Goal: Task Accomplishment & Management: Use online tool/utility

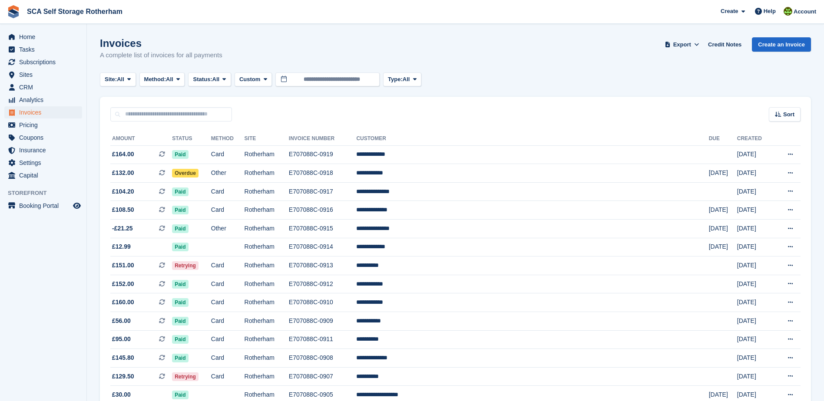
click at [580, 60] on div "Invoices A complete list of invoices for all payments Export Export Invoices Ex…" at bounding box center [455, 53] width 711 height 33
click at [34, 112] on span "Invoices" at bounding box center [45, 112] width 52 height 12
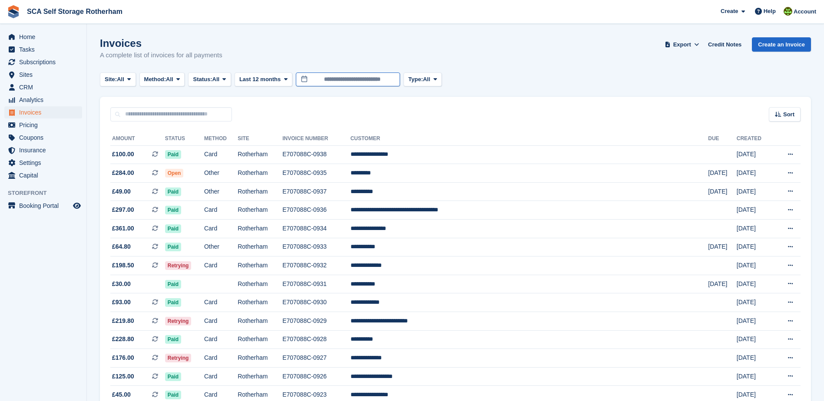
click at [351, 78] on input "**********" at bounding box center [348, 80] width 104 height 14
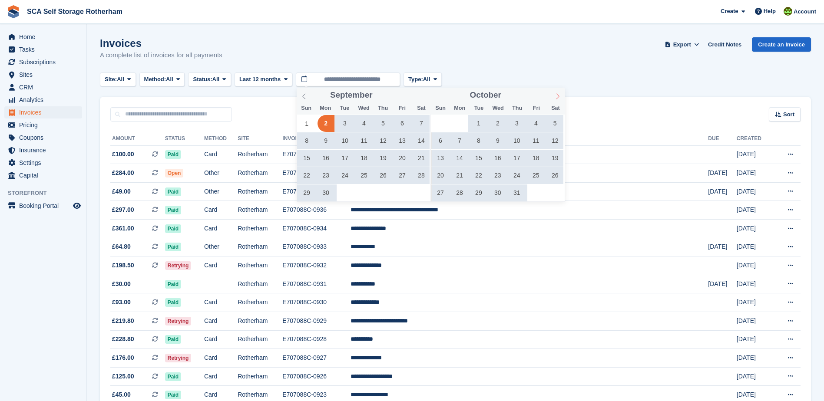
click at [556, 95] on icon at bounding box center [558, 96] width 6 height 6
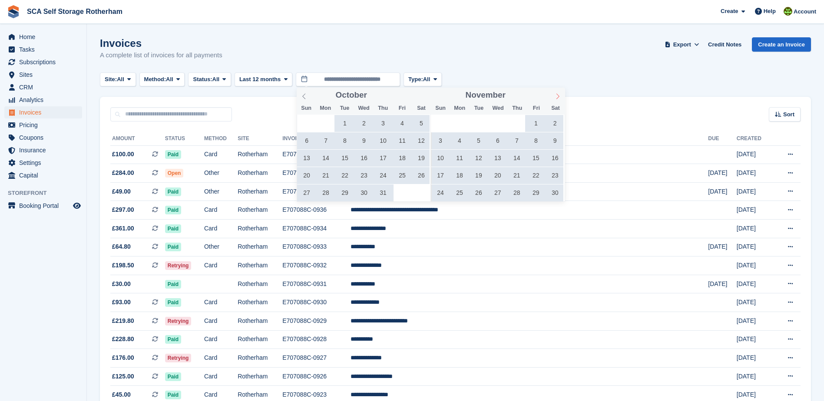
click at [556, 95] on icon at bounding box center [558, 96] width 6 height 6
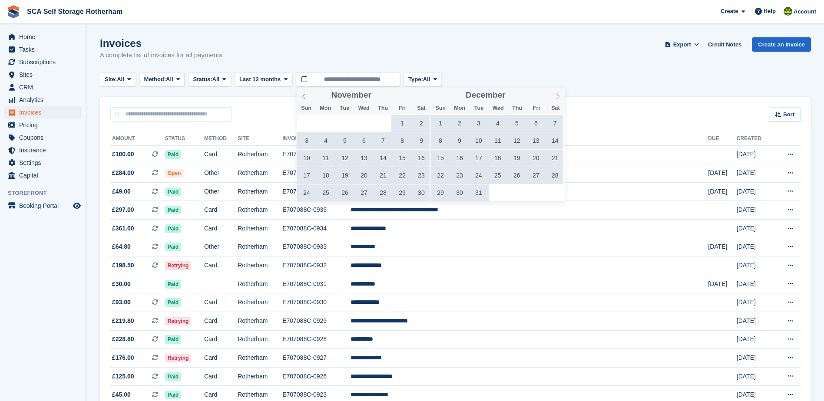
click at [556, 95] on icon at bounding box center [558, 96] width 6 height 6
type input "****"
click at [556, 95] on icon at bounding box center [558, 96] width 6 height 6
type input "****"
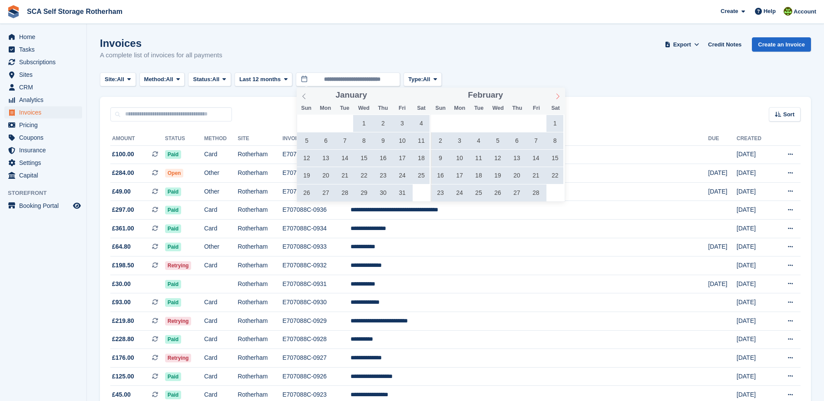
click at [556, 95] on icon at bounding box center [558, 96] width 6 height 6
click at [556, 94] on icon at bounding box center [558, 96] width 6 height 6
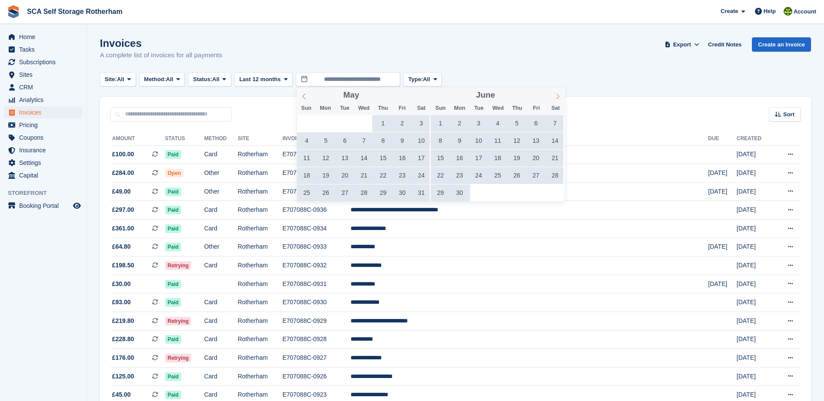
click at [556, 94] on icon at bounding box center [558, 96] width 6 height 6
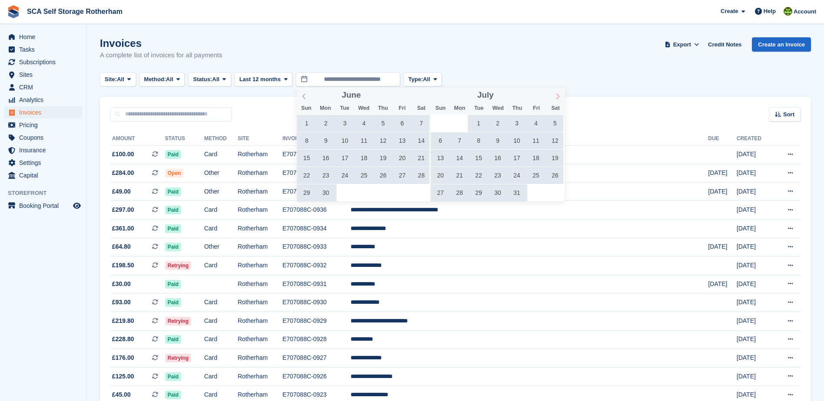
click at [556, 94] on icon at bounding box center [558, 96] width 6 height 6
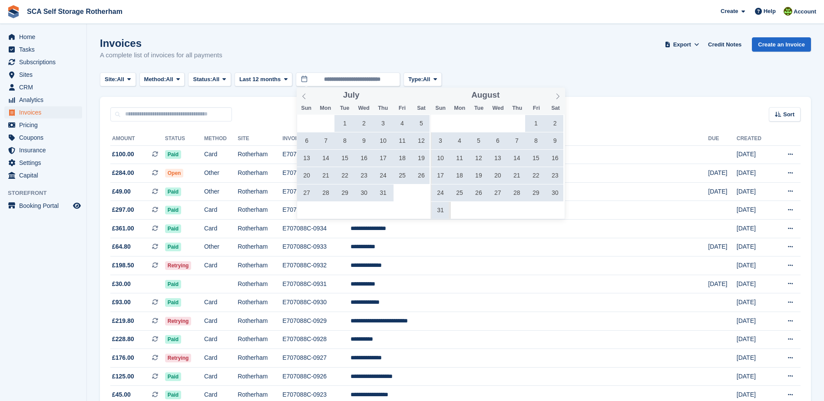
click at [533, 124] on span "1" at bounding box center [535, 123] width 17 height 17
type input "**********"
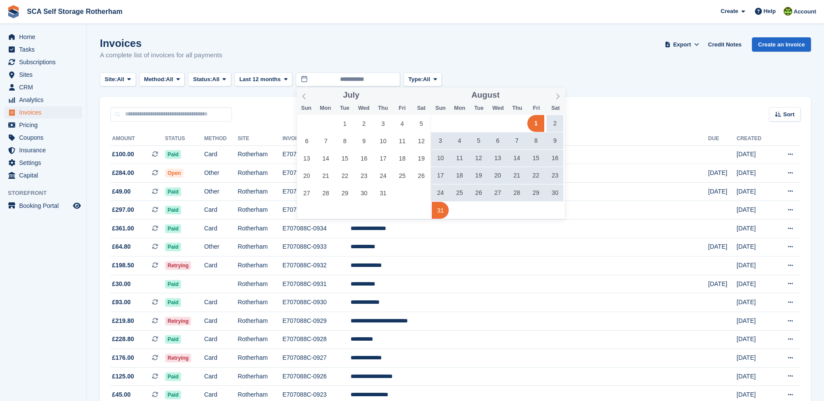
click at [441, 210] on span "31" at bounding box center [440, 210] width 17 height 17
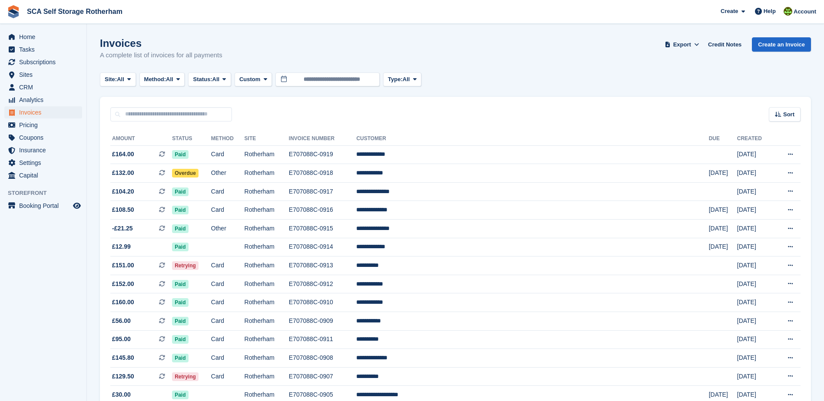
click at [572, 57] on div "Invoices A complete list of invoices for all payments Export Export Invoices Ex…" at bounding box center [455, 53] width 711 height 33
click at [484, 73] on div "Site: All All Rotherham Door-to-Door Storage Method: All All Bank Transfer Cash…" at bounding box center [455, 80] width 711 height 14
click at [473, 60] on div "Invoices A complete list of invoices for all payments Export Export Invoices Ex…" at bounding box center [455, 53] width 711 height 33
click at [521, 53] on div "Invoices A complete list of invoices for all payments Export Export Invoices Ex…" at bounding box center [455, 53] width 711 height 33
click at [587, 79] on div "Site: All All Rotherham Door-to-Door Storage Method: All All Bank Transfer Cash…" at bounding box center [455, 80] width 711 height 14
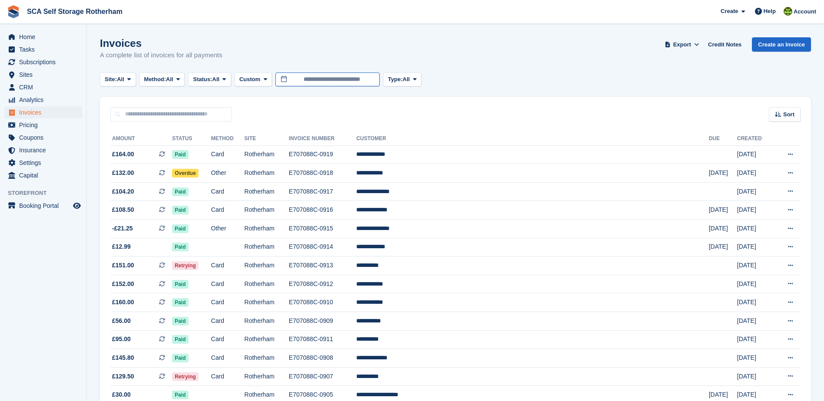
click at [371, 83] on input "**********" at bounding box center [327, 80] width 104 height 14
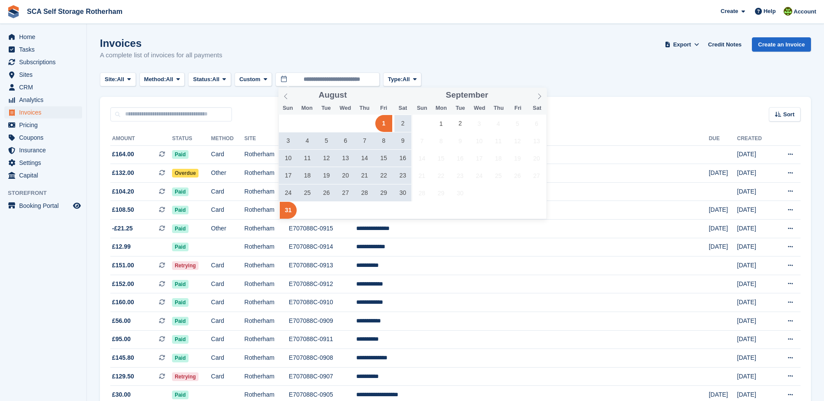
click at [384, 124] on span "1" at bounding box center [383, 123] width 17 height 17
type input "**********"
click at [289, 210] on span "31" at bounding box center [288, 210] width 17 height 17
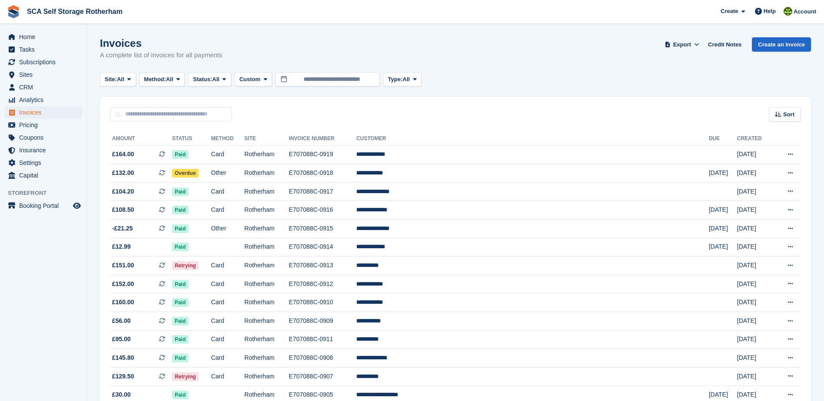
click at [559, 51] on div "Invoices A complete list of invoices for all payments Export Export Invoices Ex…" at bounding box center [455, 53] width 711 height 33
click at [588, 63] on div "Invoices A complete list of invoices for all payments Export Export Invoices Ex…" at bounding box center [455, 53] width 711 height 33
click at [699, 45] on icon at bounding box center [696, 45] width 5 height 6
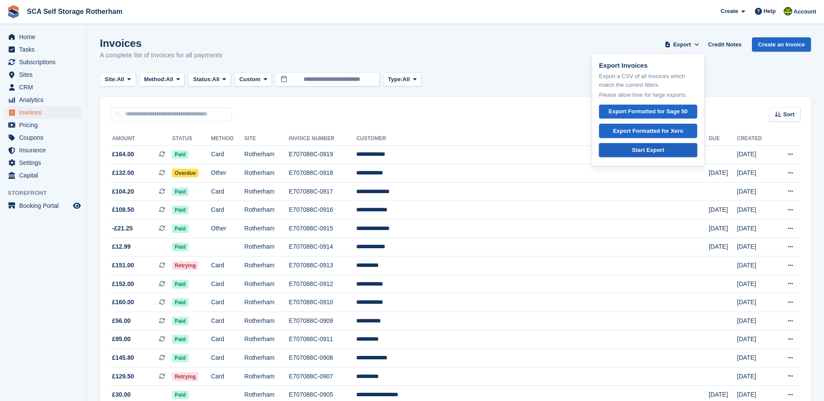
click at [674, 149] on link "Start Export" at bounding box center [648, 150] width 98 height 14
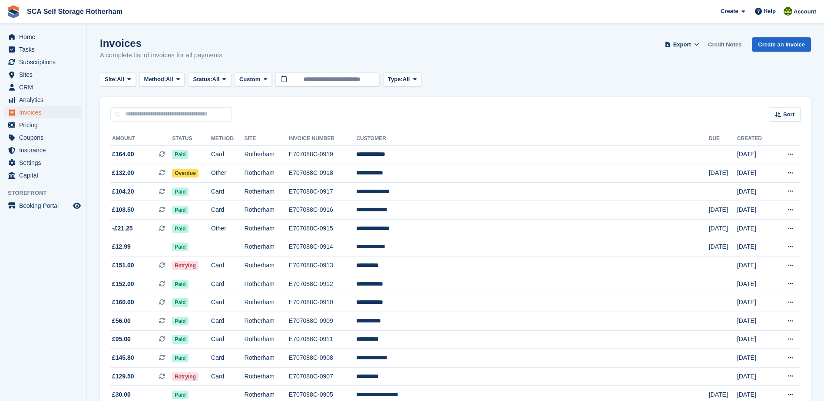
click at [729, 45] on link "Credit Notes" at bounding box center [724, 44] width 40 height 14
click at [698, 42] on icon at bounding box center [696, 45] width 5 height 6
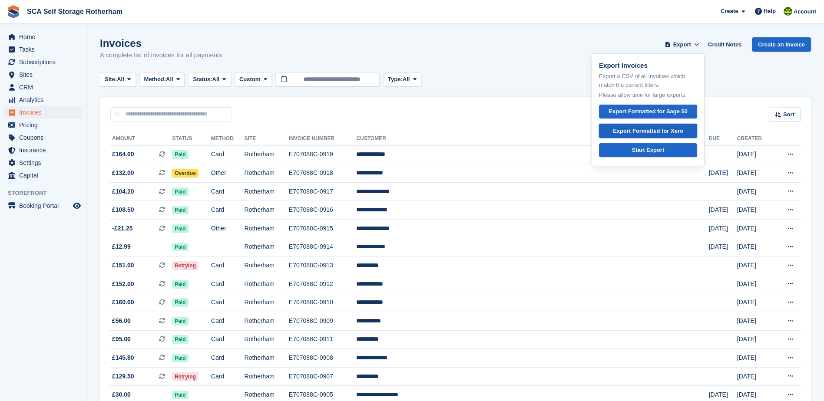
click at [658, 133] on div "Export Formatted for Xero" at bounding box center [648, 131] width 70 height 9
drag, startPoint x: 510, startPoint y: 43, endPoint x: 549, endPoint y: 148, distance: 112.0
click at [511, 43] on div "Invoices A complete list of invoices for all payments Export Export Invoices Ex…" at bounding box center [455, 53] width 711 height 33
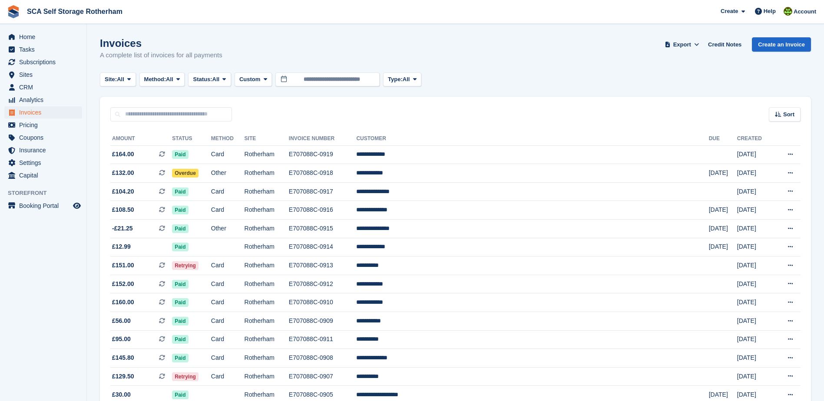
click at [499, 68] on div "Invoices A complete list of invoices for all payments Export Export Invoices Ex…" at bounding box center [455, 53] width 711 height 33
click at [739, 42] on link "Credit Notes" at bounding box center [724, 44] width 40 height 14
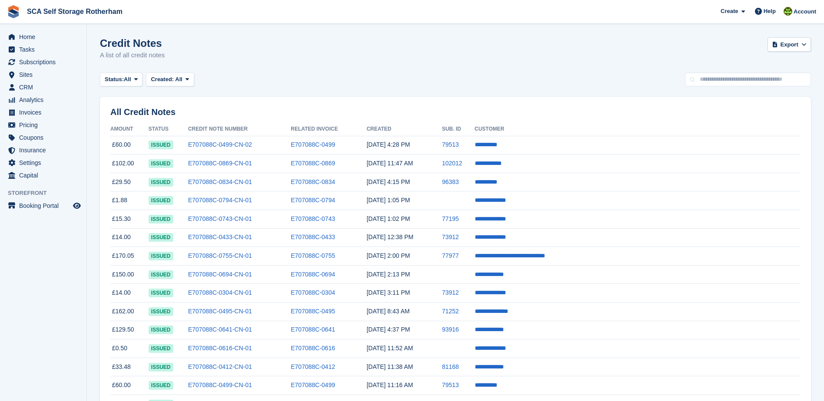
drag, startPoint x: 460, startPoint y: 74, endPoint x: 395, endPoint y: 80, distance: 65.8
click at [460, 74] on div "Status: All All Issued Void Created: All All Last 24 hours Last 7 days Last 2 w…" at bounding box center [455, 80] width 711 height 14
click at [175, 77] on span "All" at bounding box center [178, 79] width 7 height 7
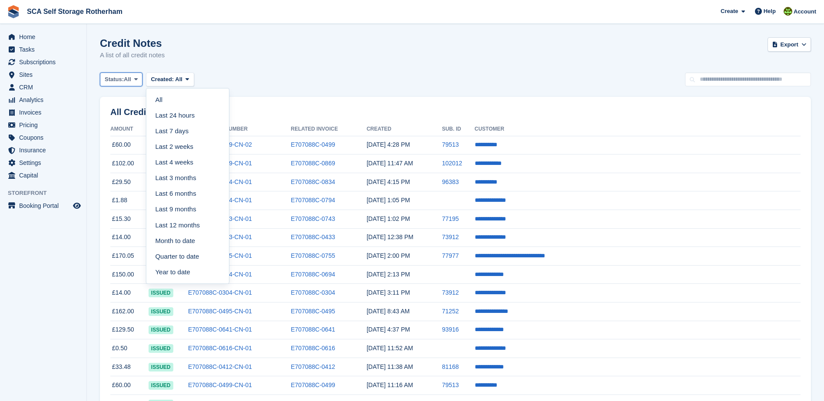
click at [117, 79] on span "Status:" at bounding box center [114, 79] width 19 height 9
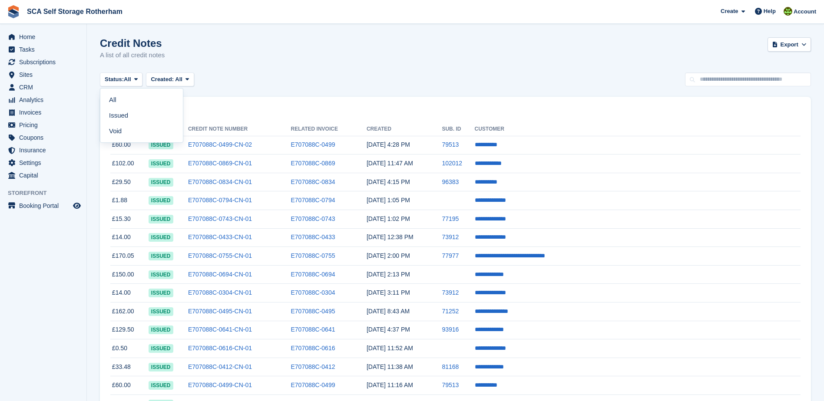
click at [255, 82] on div "Status: All All Issued Void Created: All All Last 24 hours Last 7 days Last 2 w…" at bounding box center [455, 80] width 711 height 14
click at [746, 82] on input "text" at bounding box center [748, 80] width 126 height 14
click at [185, 82] on icon at bounding box center [186, 79] width 3 height 6
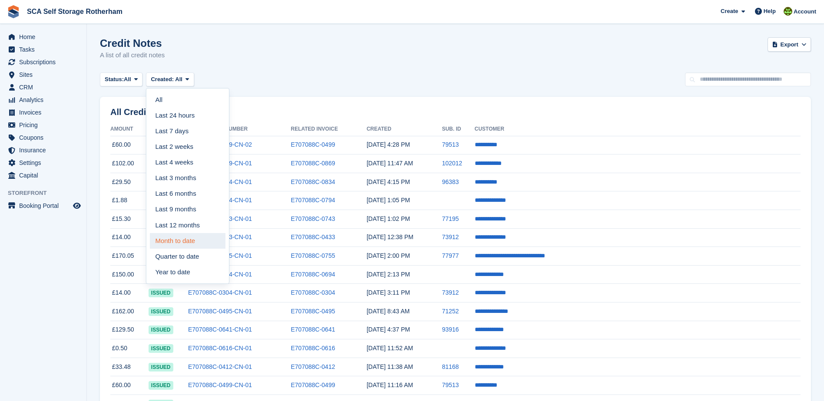
click at [179, 245] on link "Month to date" at bounding box center [188, 241] width 76 height 16
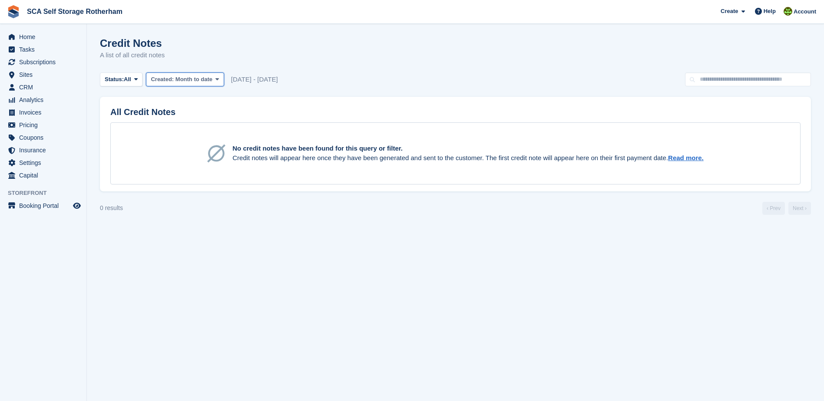
click at [182, 83] on div "Created: Month to date" at bounding box center [182, 79] width 62 height 9
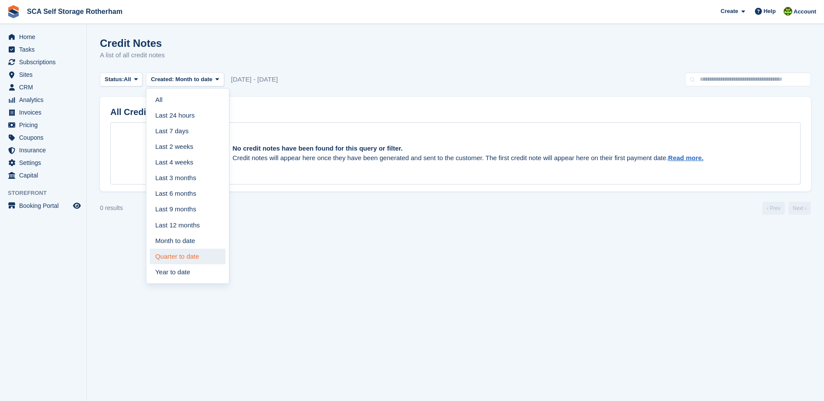
click at [180, 257] on link "Quarter to date" at bounding box center [188, 257] width 76 height 16
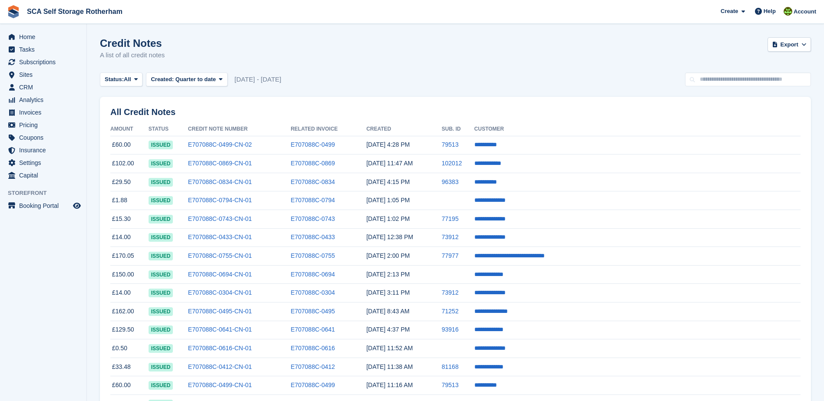
click at [314, 65] on div "Credit Notes A list of all credit notes Export Export Credit Notes Export a CSV…" at bounding box center [455, 53] width 711 height 33
click at [245, 77] on span "[DATE] - [DATE]" at bounding box center [258, 80] width 47 height 10
click at [245, 78] on span "[DATE] - [DATE]" at bounding box center [258, 80] width 47 height 10
click at [313, 80] on div "Status: All All Issued Void Created: Quarter to date All Last 24 hours Last 7 d…" at bounding box center [455, 80] width 711 height 14
click at [807, 39] on button "Export" at bounding box center [788, 44] width 43 height 14
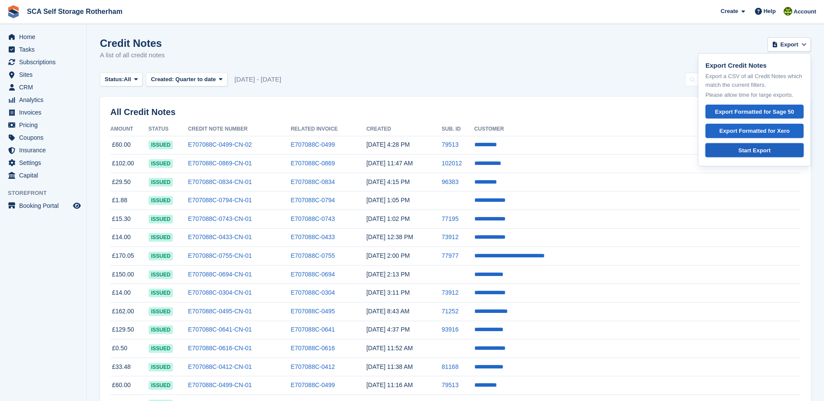
click at [765, 152] on div "Start Export" at bounding box center [754, 150] width 83 height 9
click at [425, 89] on section "Credit Notes A list of all credit notes Export Export Credit Notes Export a CSV…" at bounding box center [455, 228] width 737 height 457
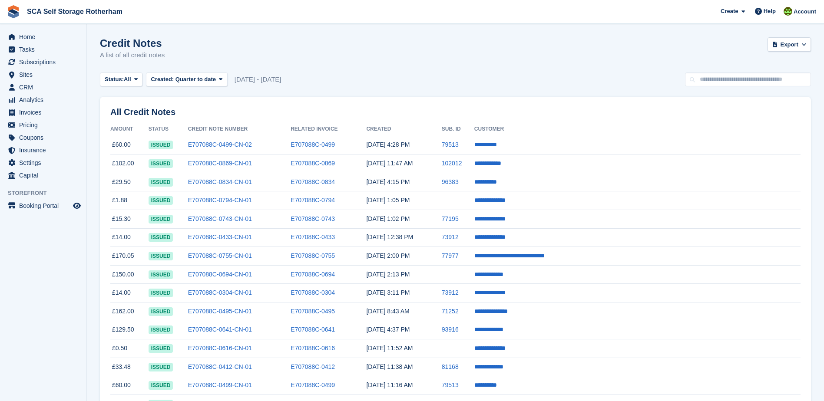
click at [421, 82] on div "Status: All All Issued Void Created: Quarter to date All Last 24 hours Last 7 d…" at bounding box center [455, 80] width 711 height 14
click at [510, 70] on div "Credit Notes A list of all credit notes Export Export Credit Notes Export a CSV…" at bounding box center [455, 53] width 711 height 33
click at [782, 46] on span "Export" at bounding box center [789, 44] width 18 height 9
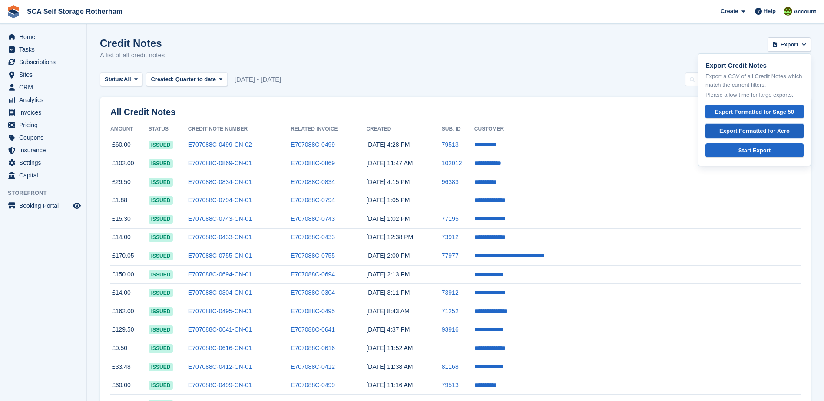
click at [769, 132] on div "Export Formatted for Xero" at bounding box center [754, 131] width 83 height 9
click at [409, 68] on div "Credit Notes A list of all credit notes Export Export Credit Notes Export a CSV…" at bounding box center [455, 53] width 711 height 33
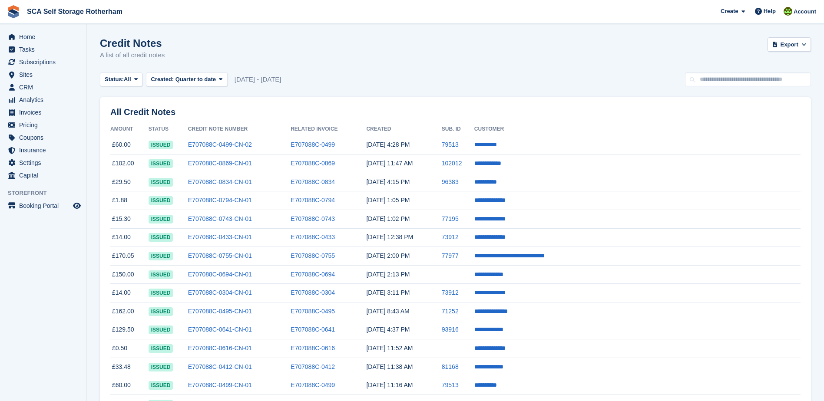
click at [357, 62] on div "Credit Notes A list of all credit notes Export Export Credit Notes Export a CSV…" at bounding box center [455, 53] width 711 height 33
